Goal: Check status: Check status

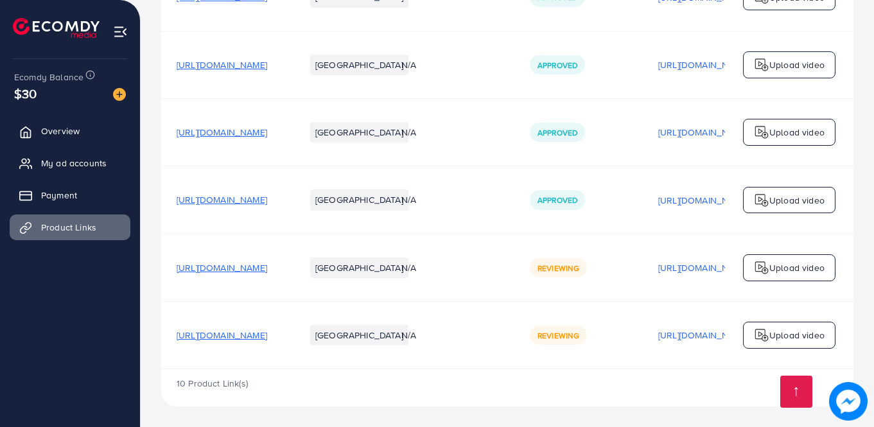
scroll to position [487, 0]
drag, startPoint x: 502, startPoint y: 369, endPoint x: 627, endPoint y: 377, distance: 125.5
click at [647, 386] on div "10 Product Link(s)" at bounding box center [507, 387] width 692 height 37
click at [643, 360] on td "Reviewing" at bounding box center [578, 334] width 128 height 67
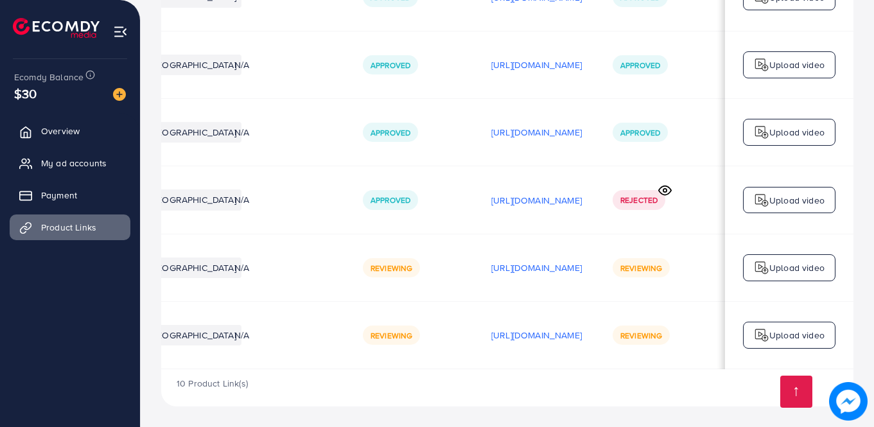
scroll to position [0, 0]
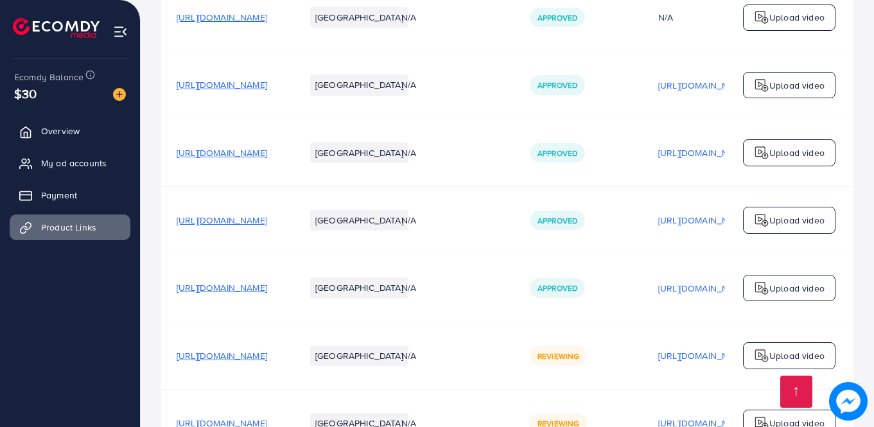
scroll to position [487, 0]
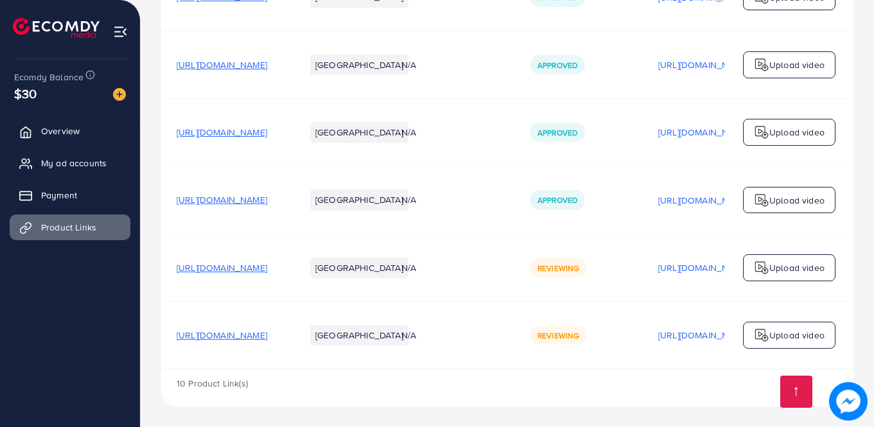
scroll to position [487, 0]
